Goal: Task Accomplishment & Management: Use online tool/utility

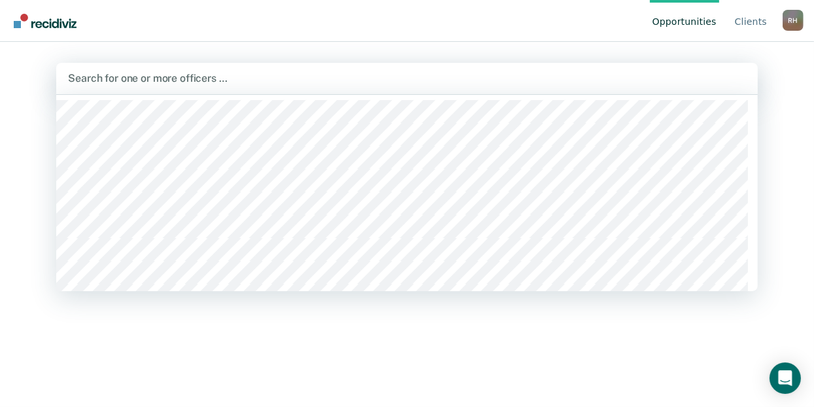
click at [148, 77] on div at bounding box center [407, 78] width 678 height 15
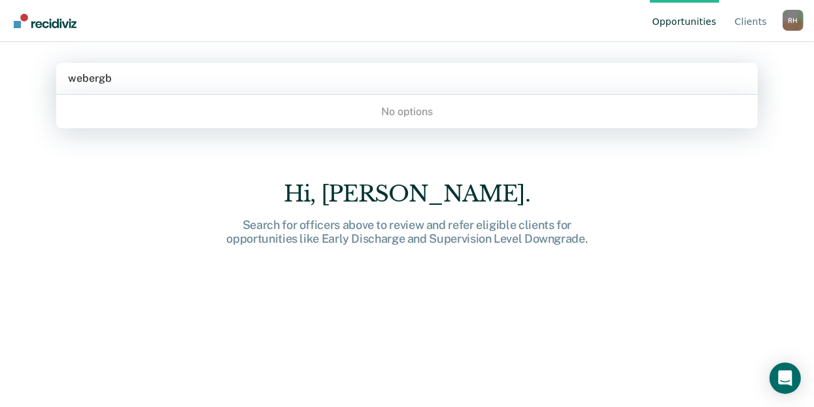
type input "[PERSON_NAME]"
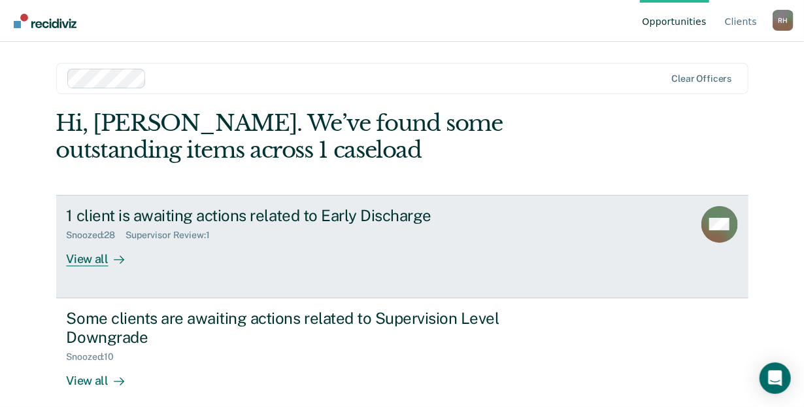
click at [92, 256] on div "View all" at bounding box center [103, 254] width 73 height 26
click at [106, 234] on div "Snoozed : 28" at bounding box center [97, 235] width 60 height 11
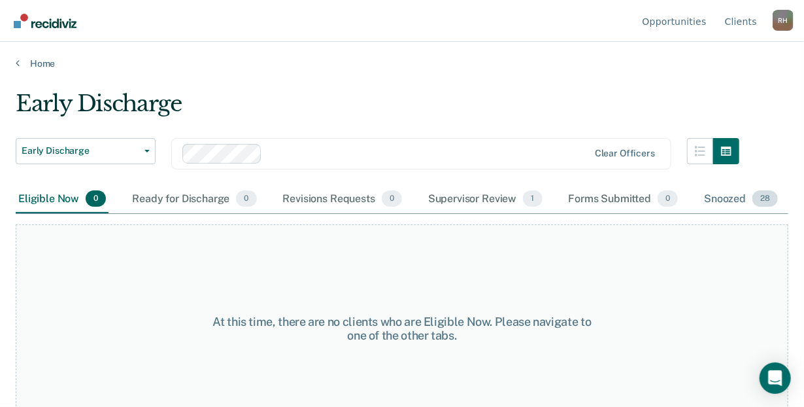
click at [755, 196] on span "28" at bounding box center [766, 198] width 26 height 17
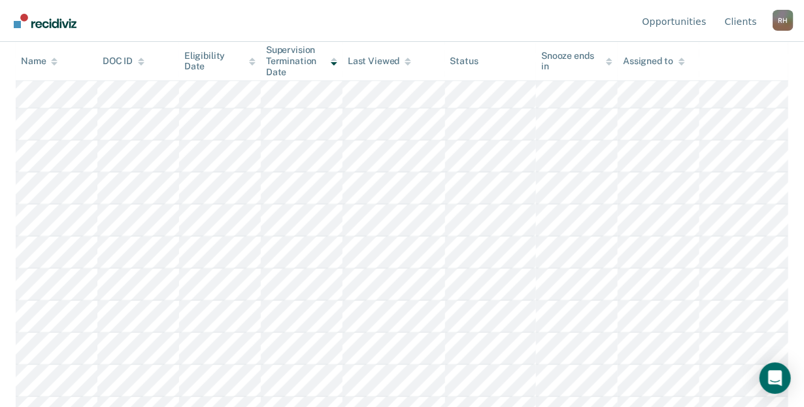
scroll to position [742, 0]
